Goal: Check status: Check status

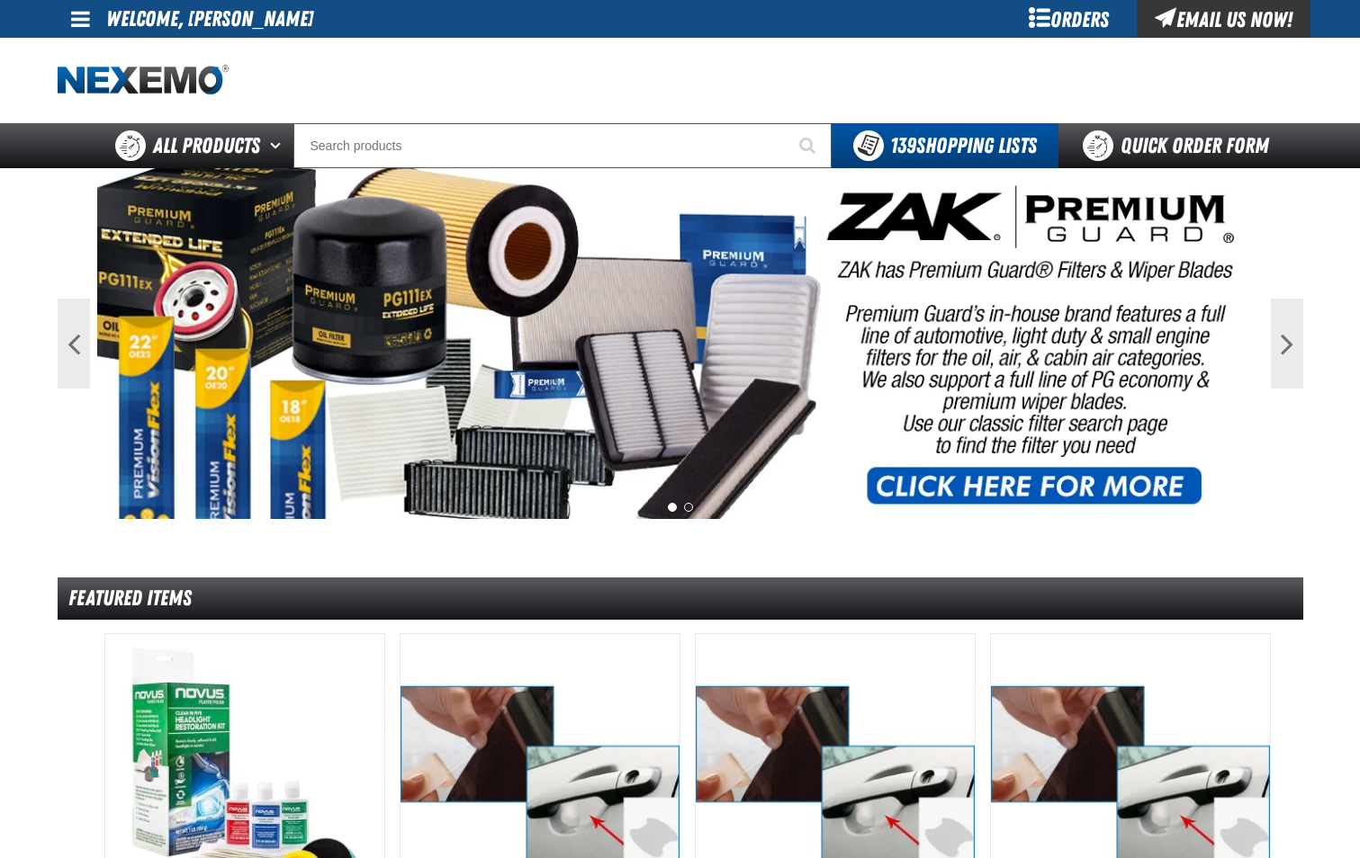
click at [1056, 18] on div "Orders" at bounding box center [1068, 19] width 135 height 38
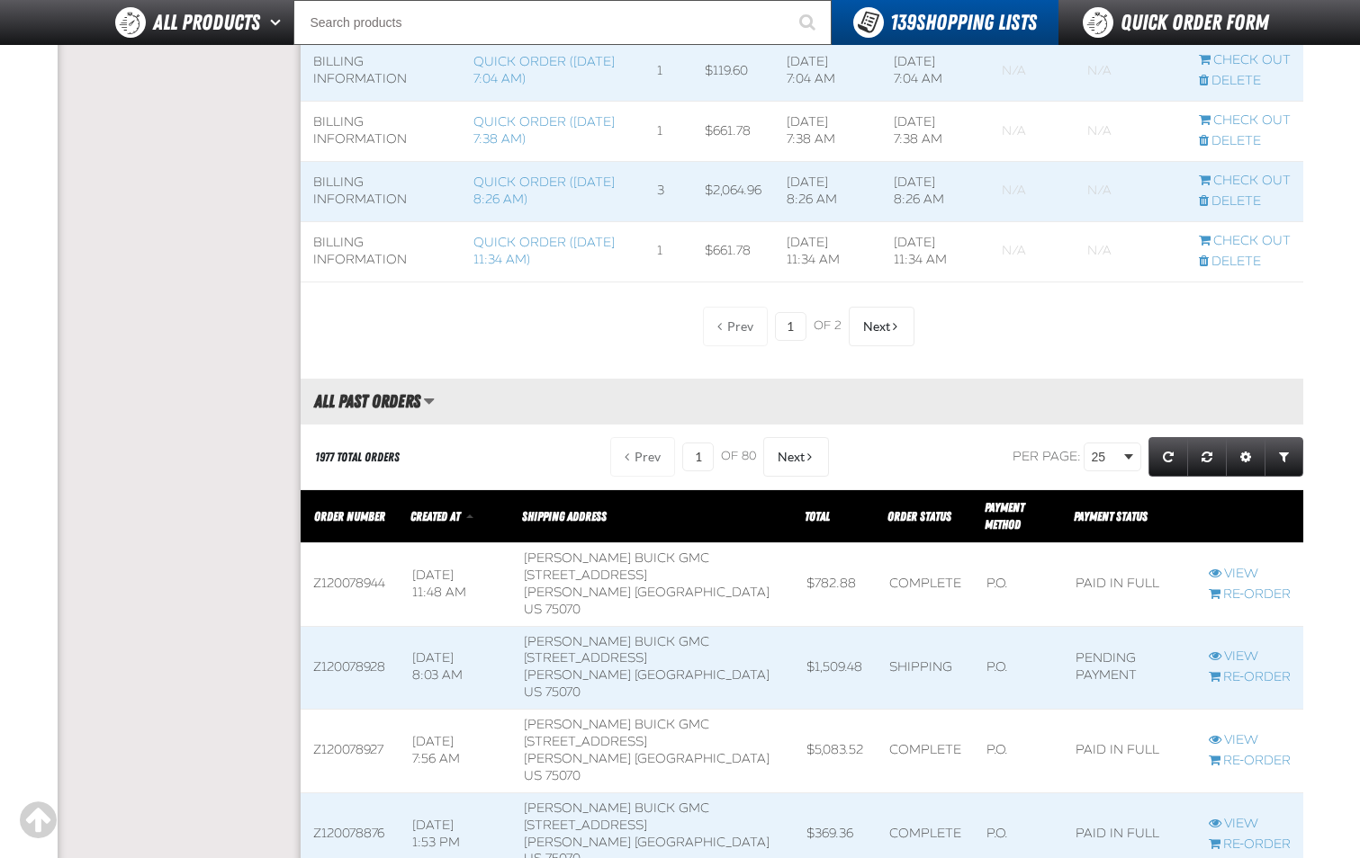
scroll to position [1710, 0]
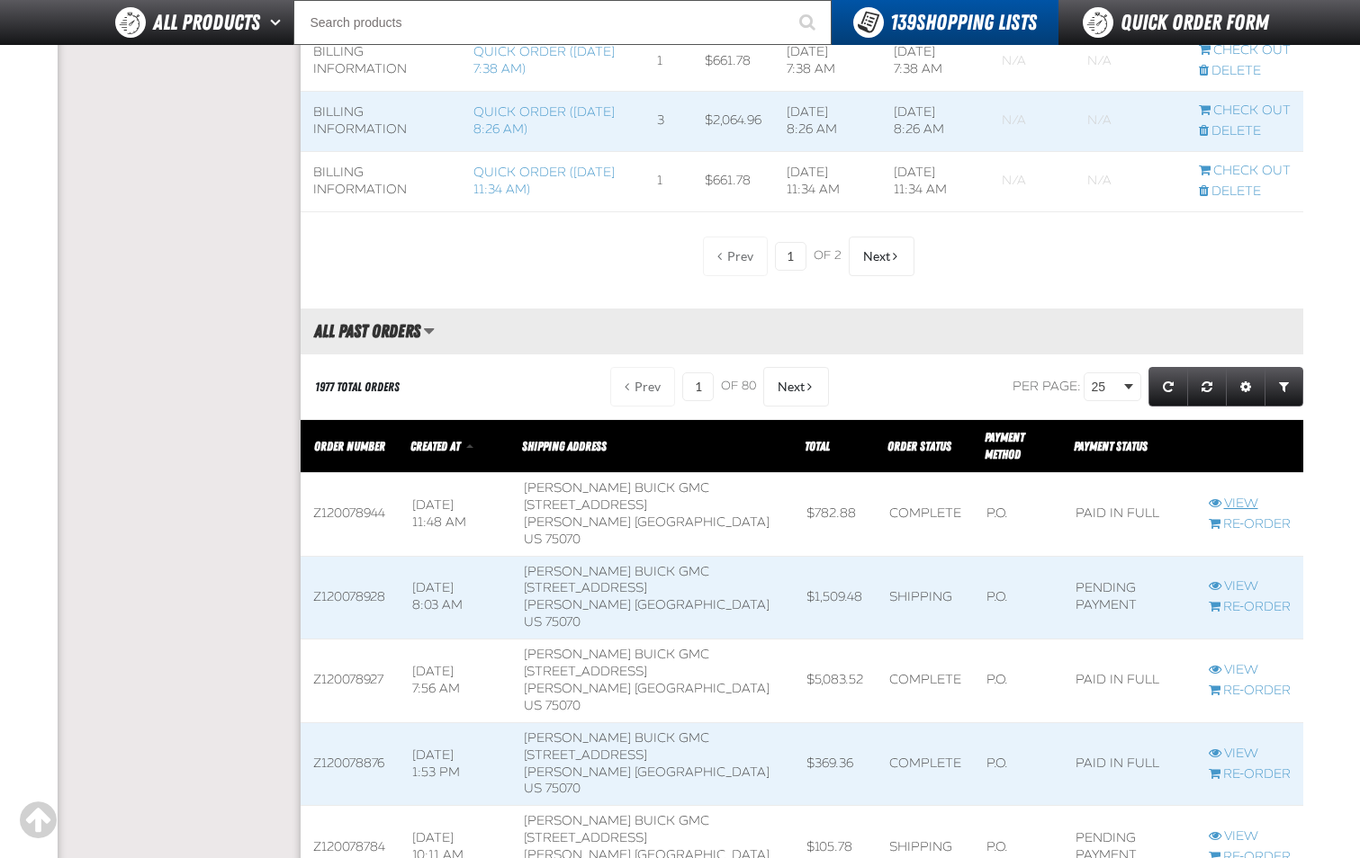
click at [1234, 501] on link "View" at bounding box center [1249, 504] width 82 height 17
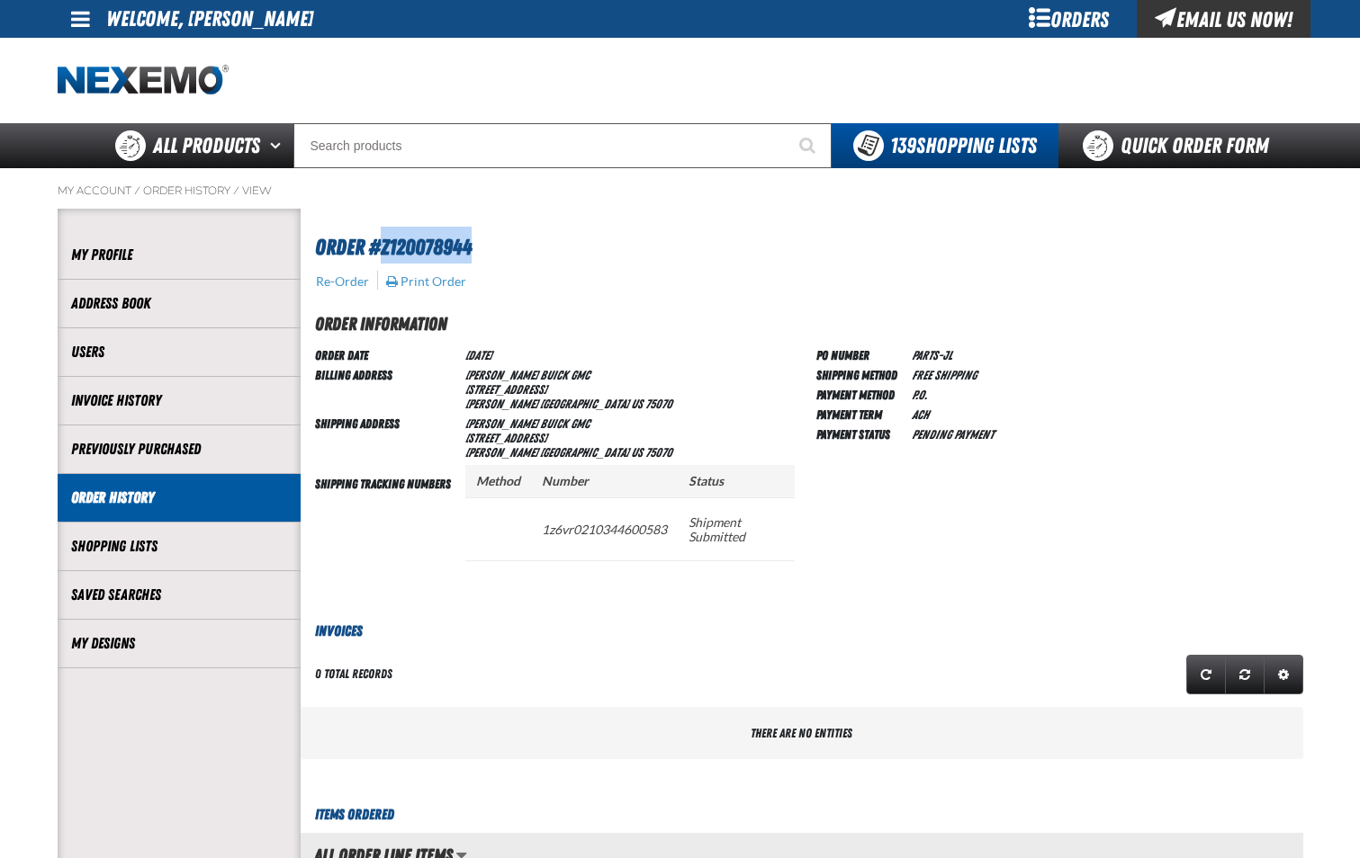
drag, startPoint x: 382, startPoint y: 247, endPoint x: 474, endPoint y: 246, distance: 92.7
click at [474, 246] on h1 "Order #Z120078944" at bounding box center [804, 245] width 979 height 37
drag, startPoint x: 474, startPoint y: 246, endPoint x: 459, endPoint y: 252, distance: 16.5
copy span "Z120078944"
